Goal: Check status: Check status

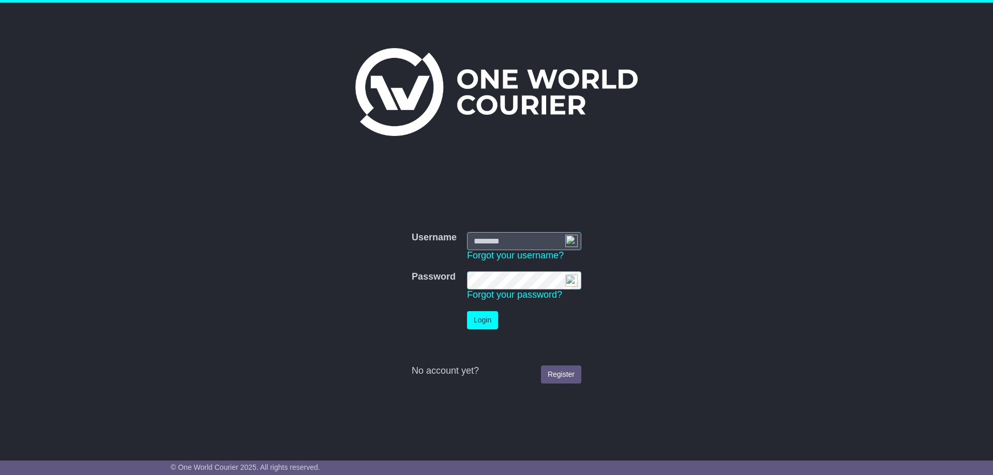
type input "**********"
click at [484, 323] on button "Login" at bounding box center [482, 320] width 31 height 18
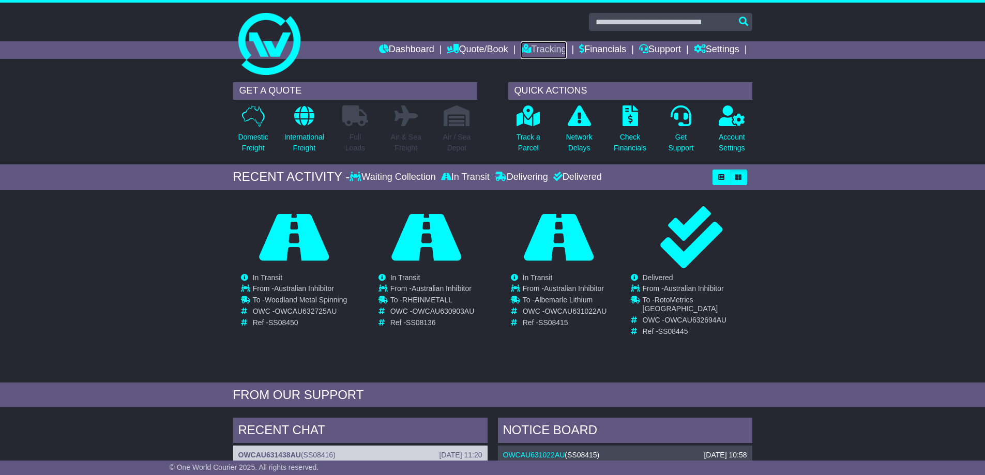
click at [537, 49] on link "Tracking" at bounding box center [544, 50] width 46 height 18
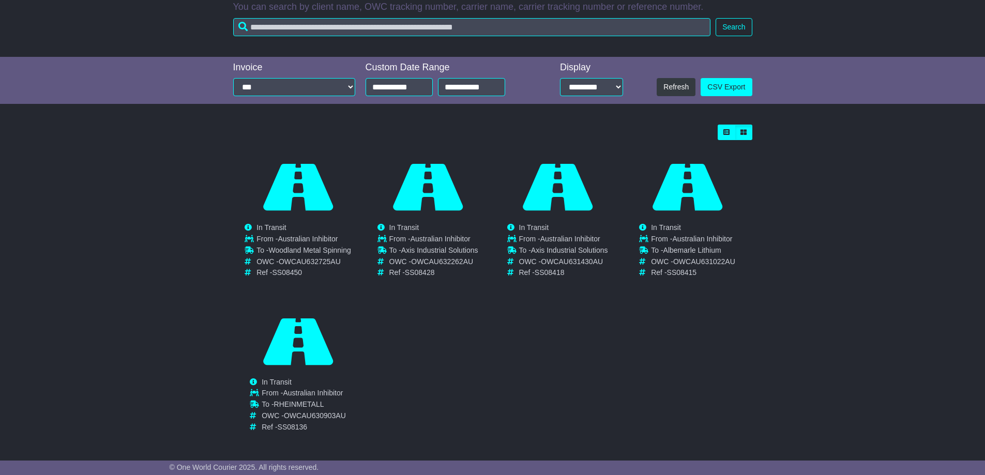
scroll to position [187, 0]
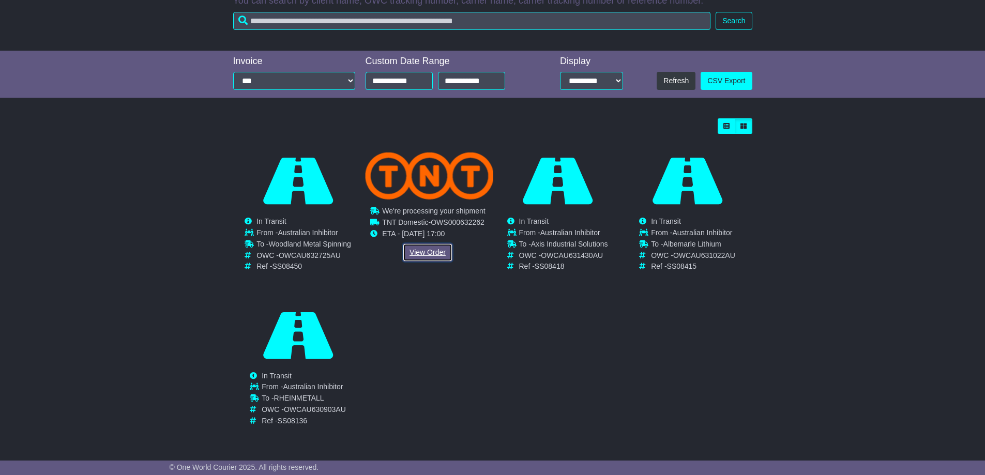
click at [425, 249] on link "View Order" at bounding box center [428, 253] width 50 height 18
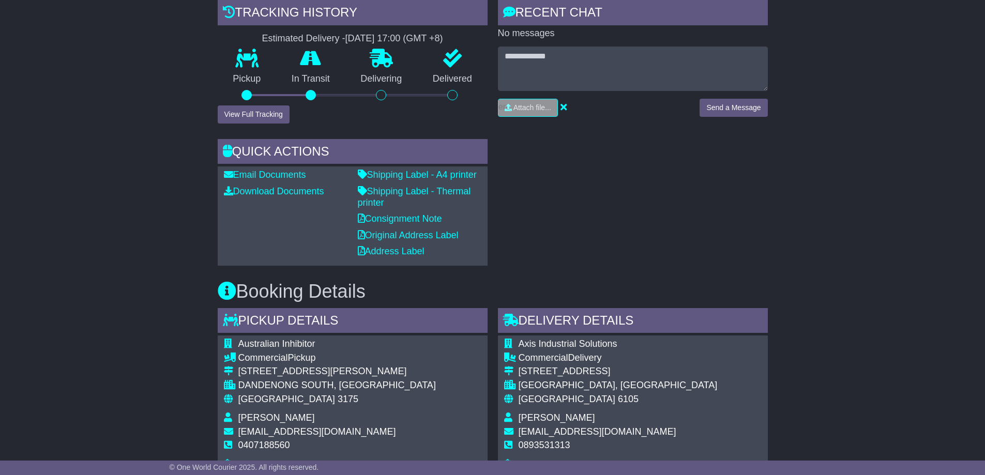
scroll to position [259, 0]
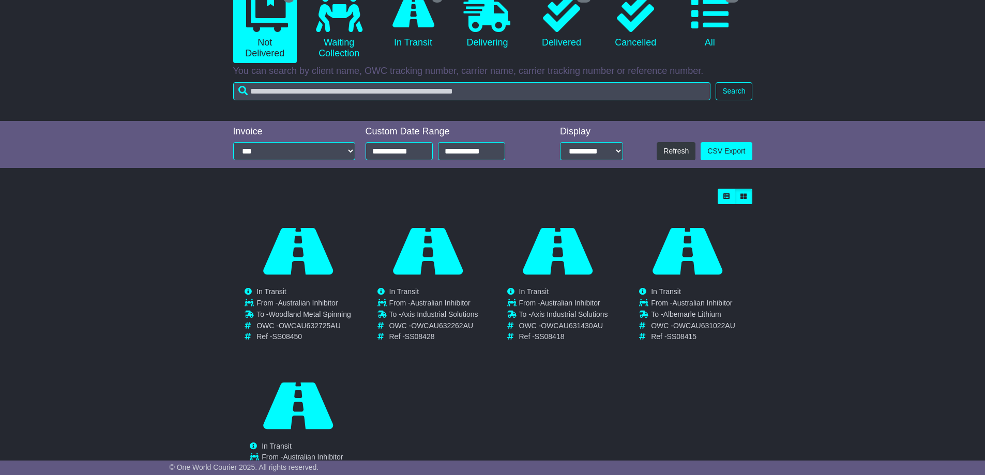
scroll to position [135, 0]
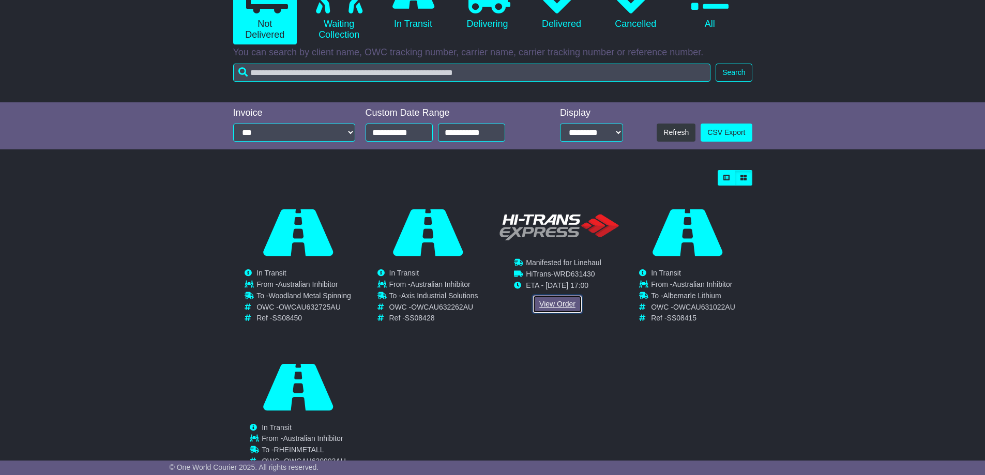
click at [559, 307] on link "View Order" at bounding box center [558, 304] width 50 height 18
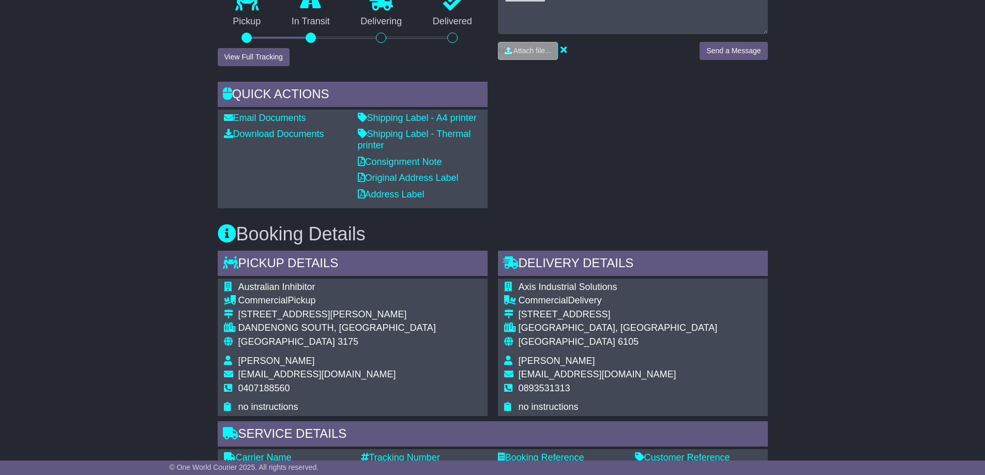
scroll to position [155, 0]
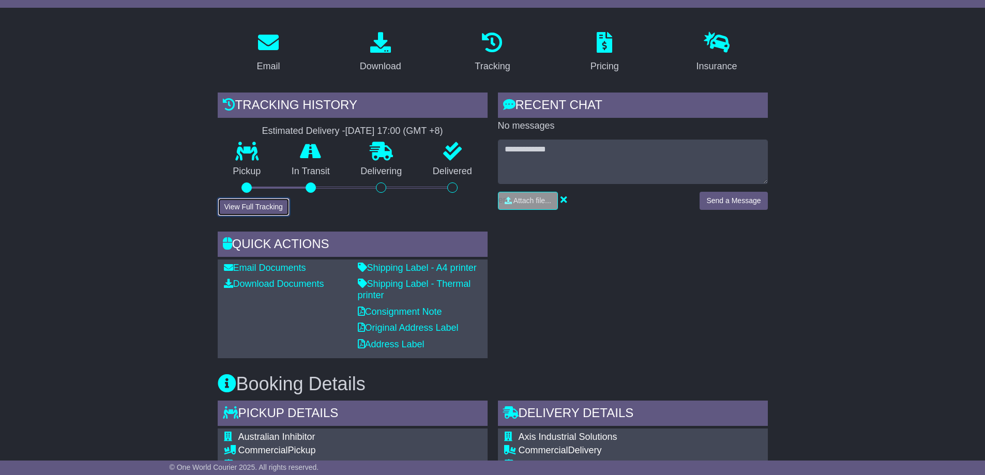
click at [250, 207] on button "View Full Tracking" at bounding box center [254, 207] width 72 height 18
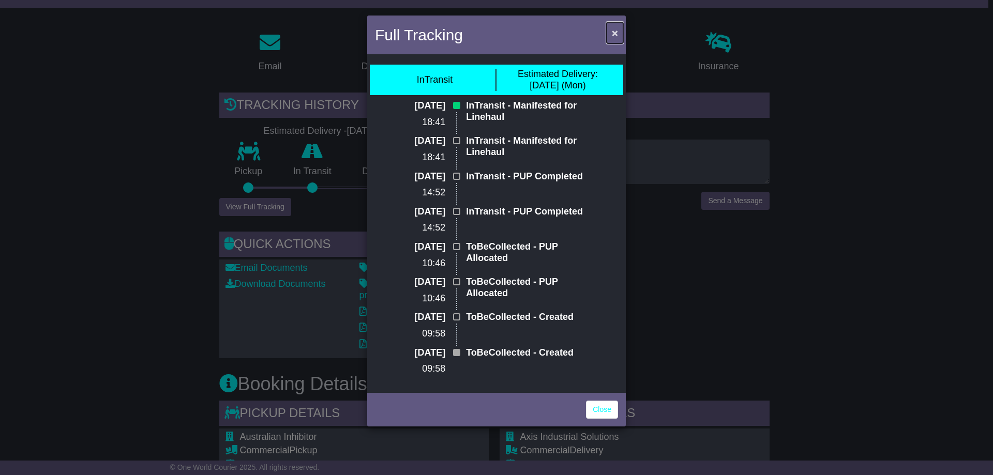
click at [618, 33] on button "×" at bounding box center [615, 32] width 17 height 21
